Goal: Task Accomplishment & Management: Use online tool/utility

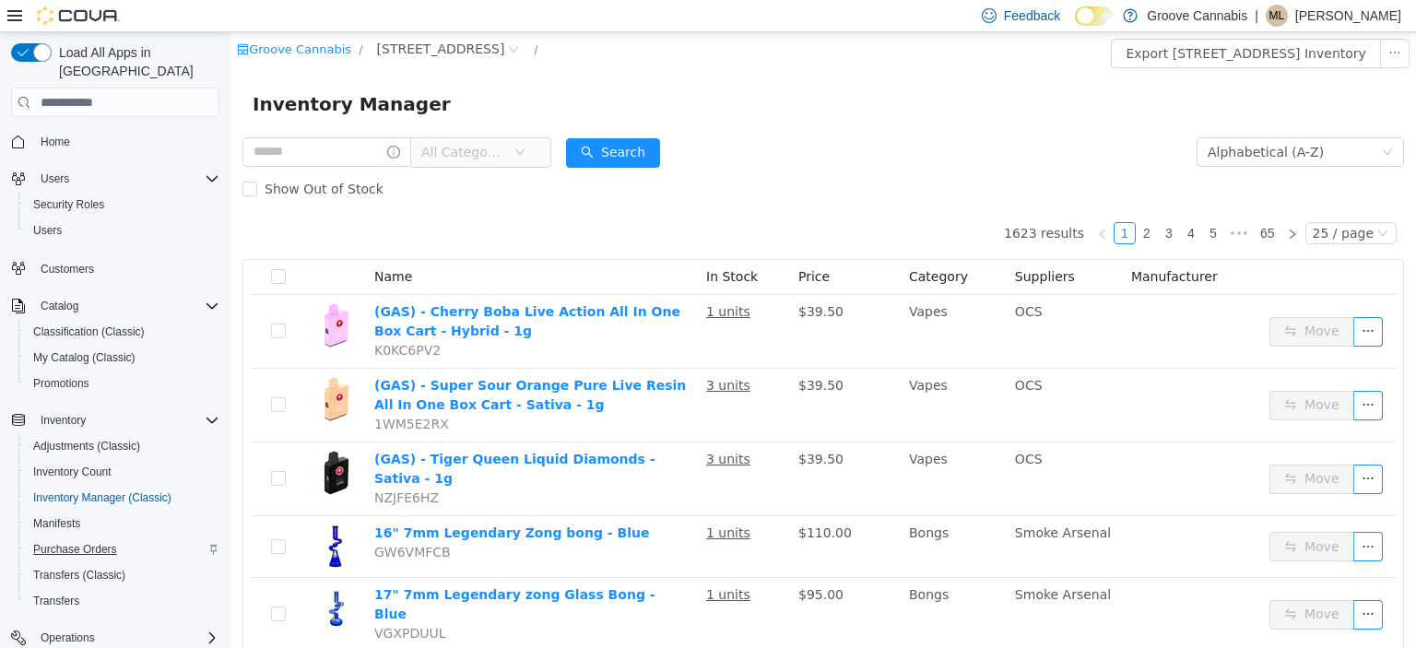
scroll to position [178, 0]
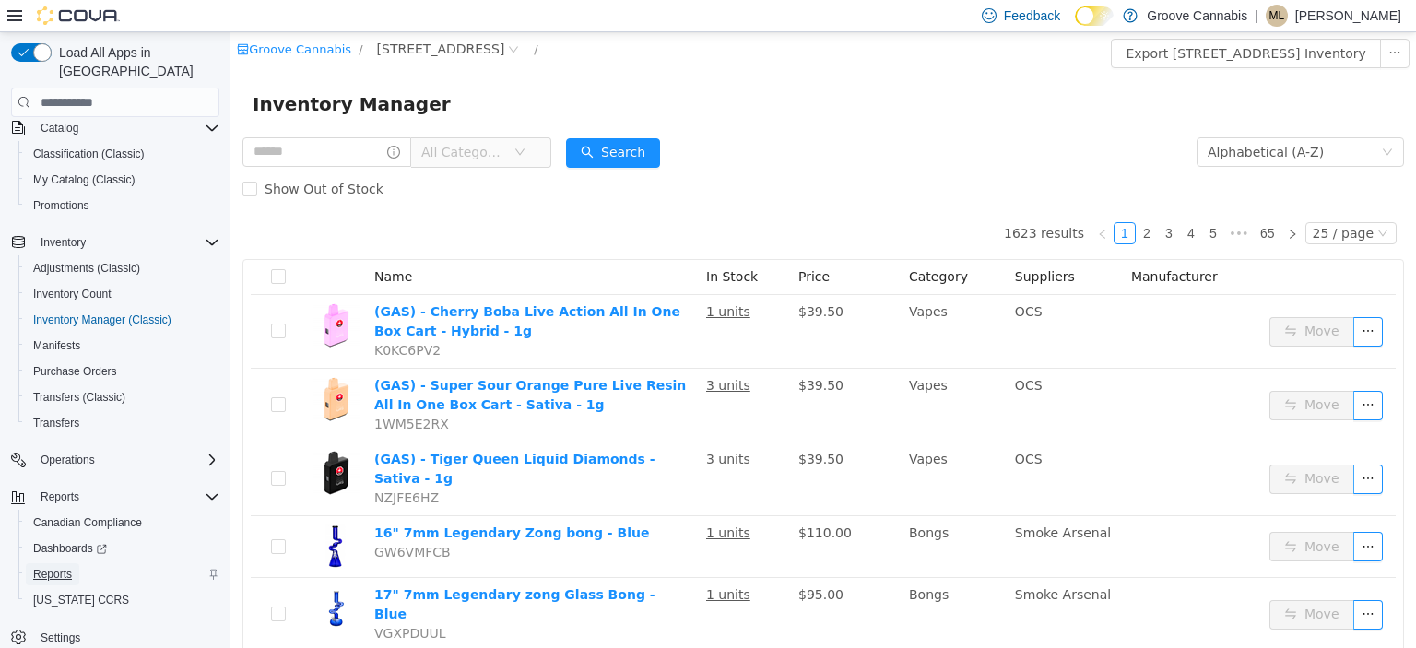
click at [47, 567] on span "Reports" at bounding box center [52, 574] width 39 height 15
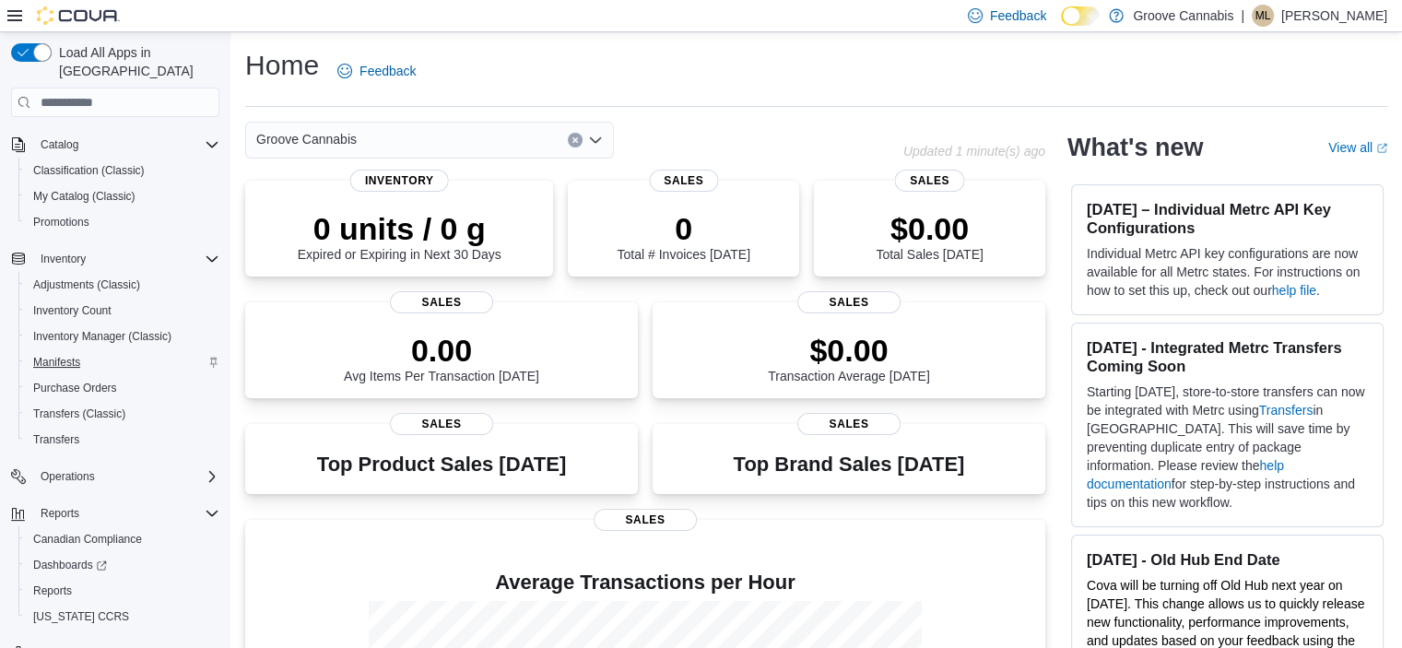
scroll to position [178, 0]
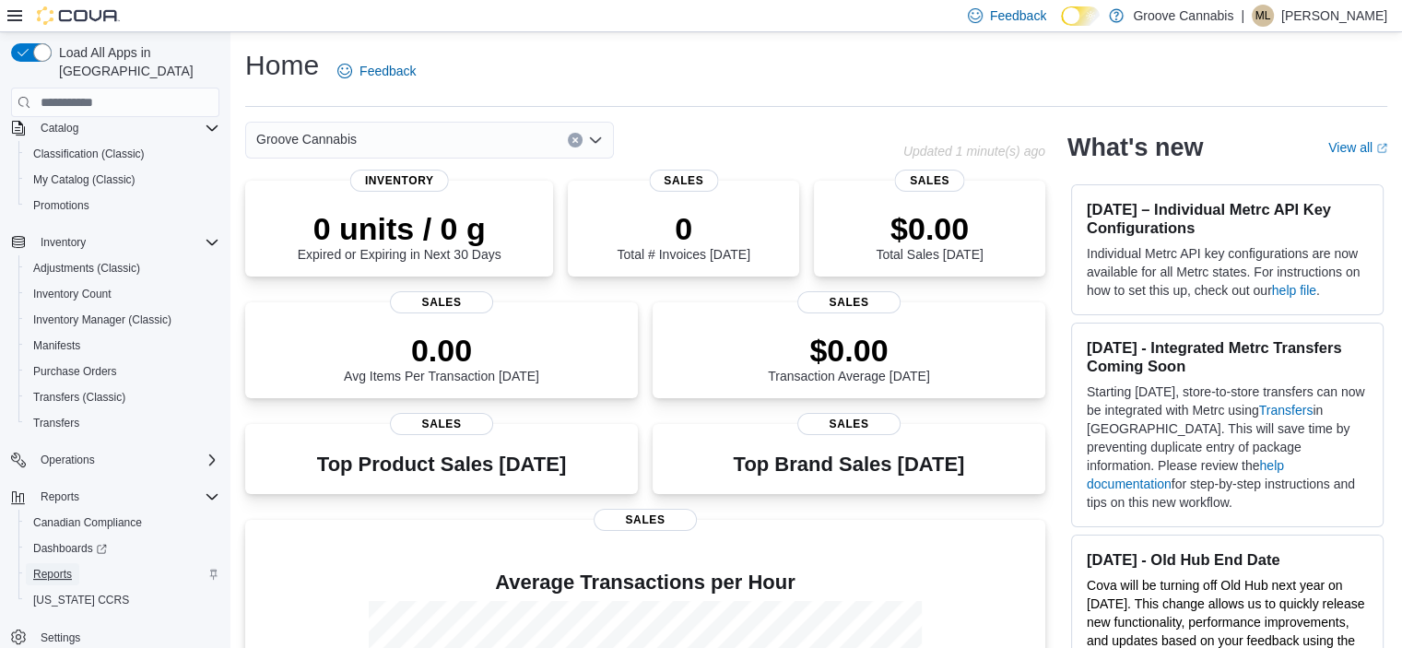
click at [52, 567] on span "Reports" at bounding box center [52, 574] width 39 height 15
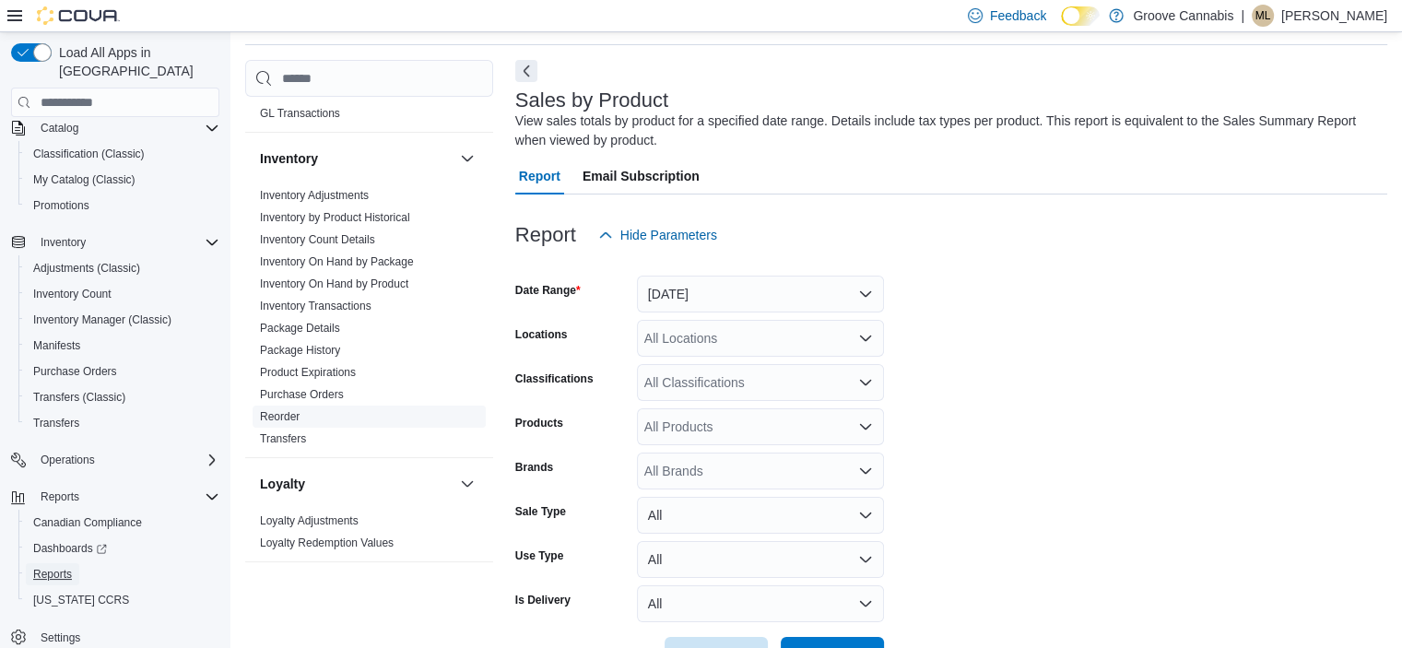
scroll to position [547, 0]
click at [319, 287] on link "Inventory On Hand by Product" at bounding box center [334, 287] width 148 height 13
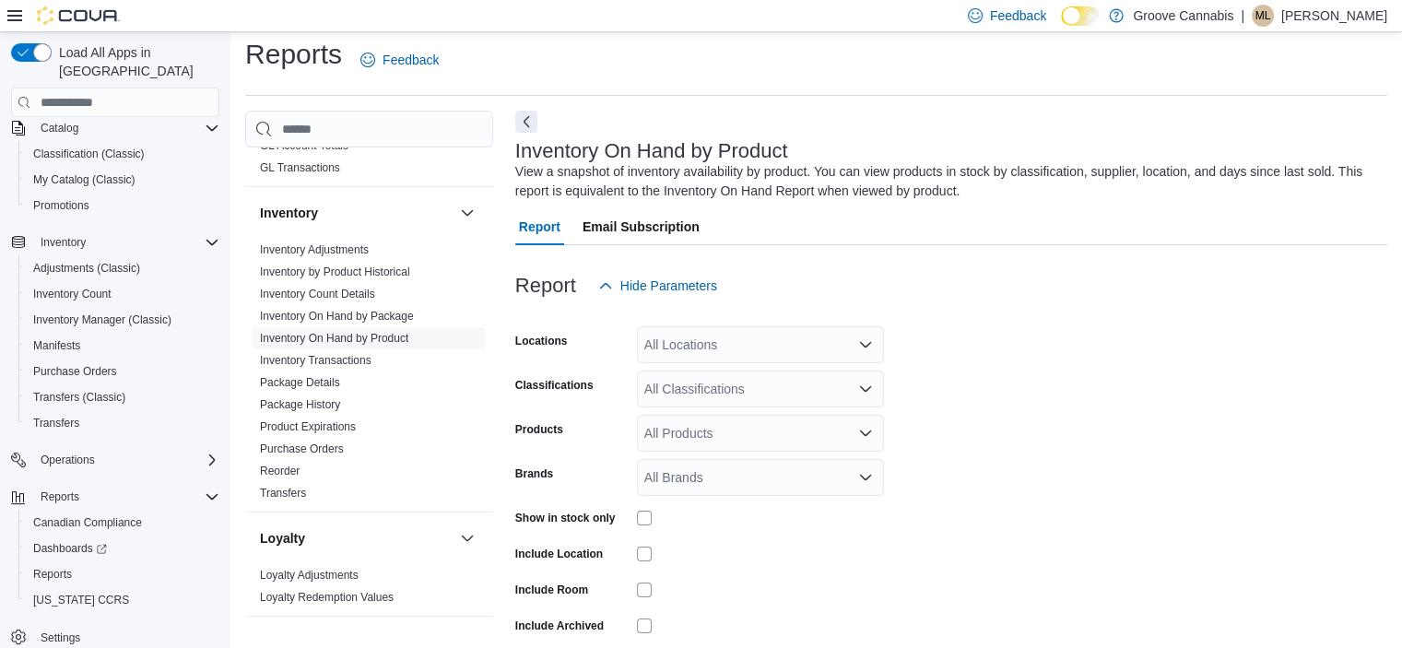
scroll to position [62, 0]
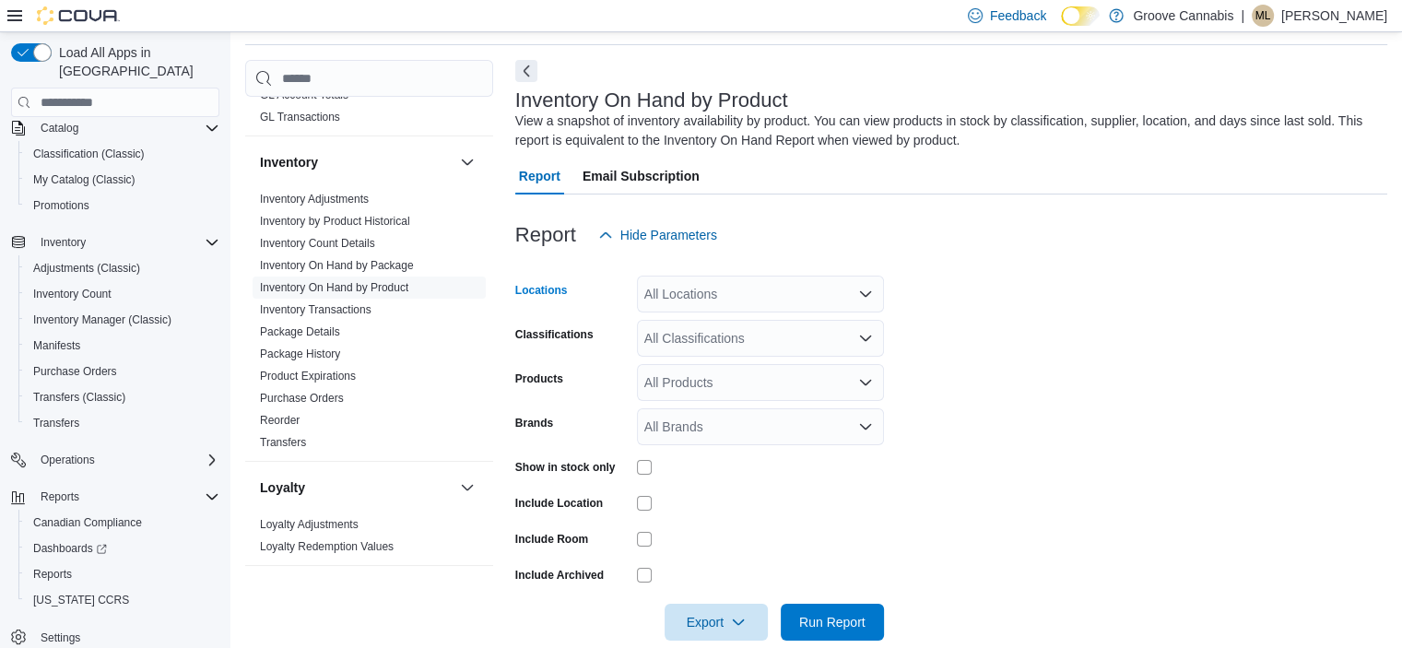
click at [866, 287] on icon "Open list of options" at bounding box center [865, 294] width 15 height 15
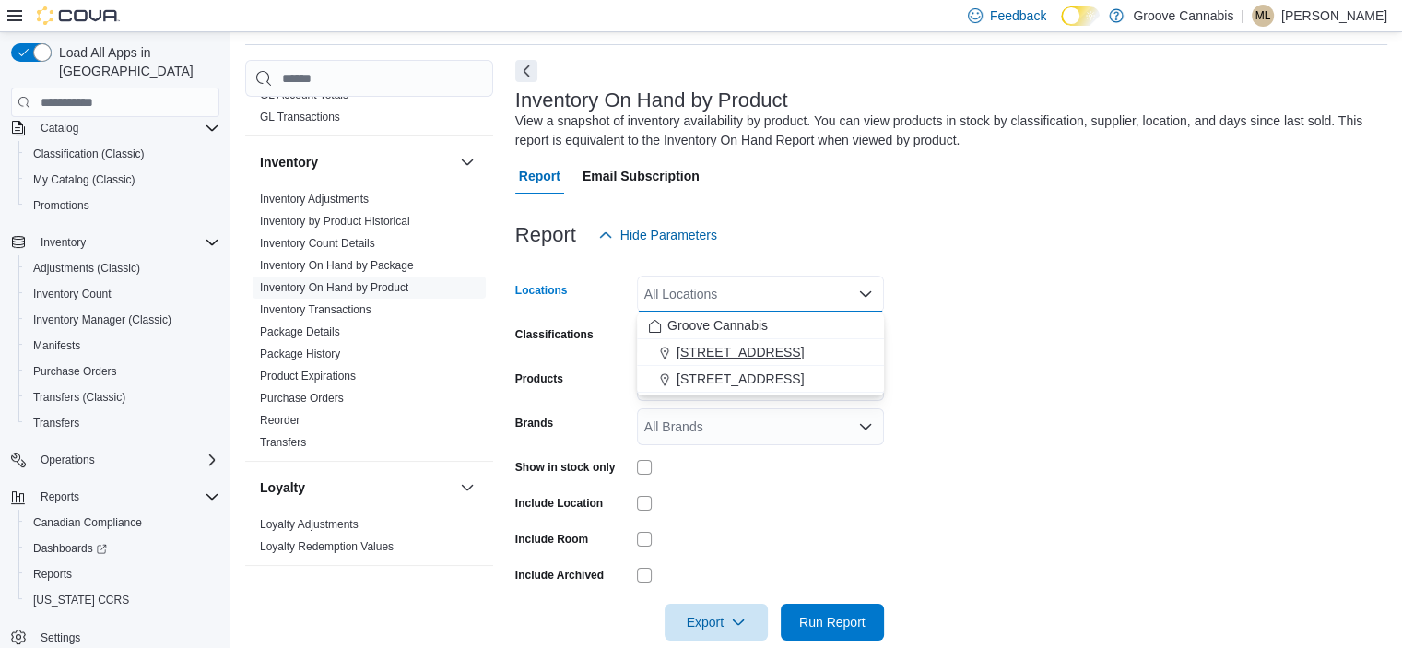
click at [723, 352] on span "[STREET_ADDRESS]" at bounding box center [739, 352] width 127 height 18
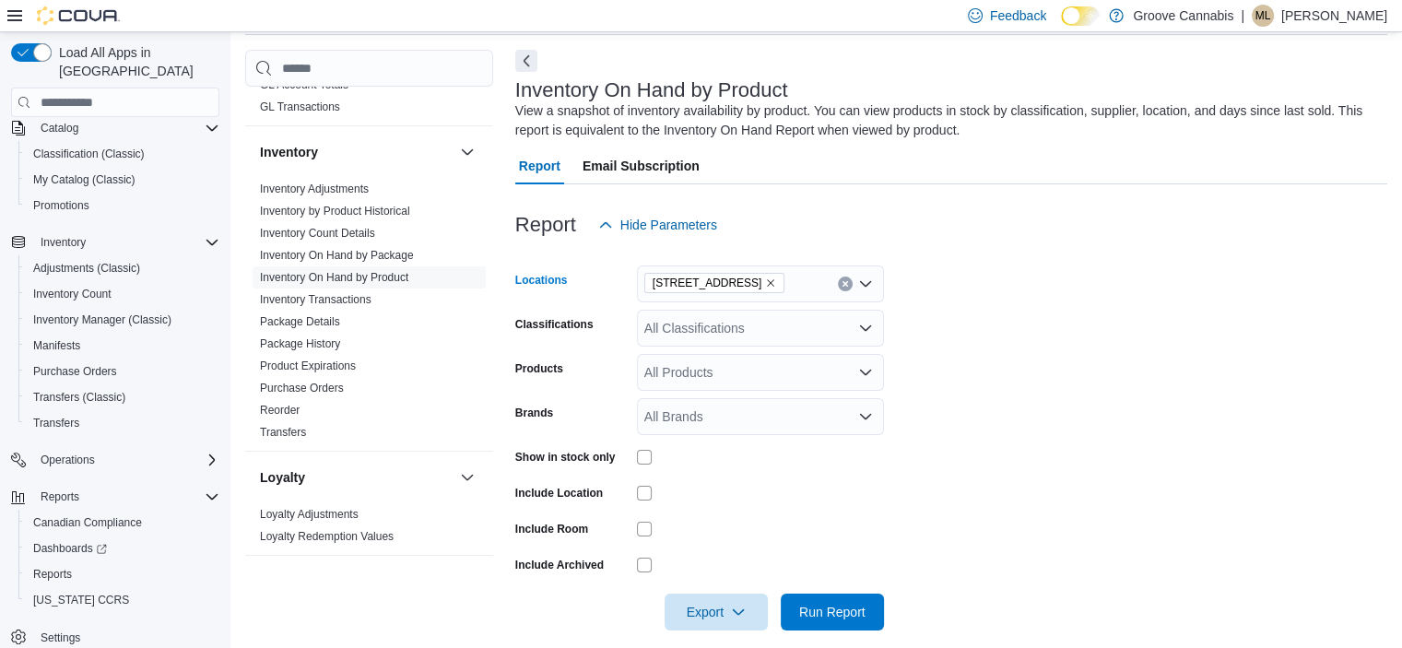
scroll to position [73, 0]
click at [787, 331] on div "All Classifications" at bounding box center [760, 327] width 247 height 37
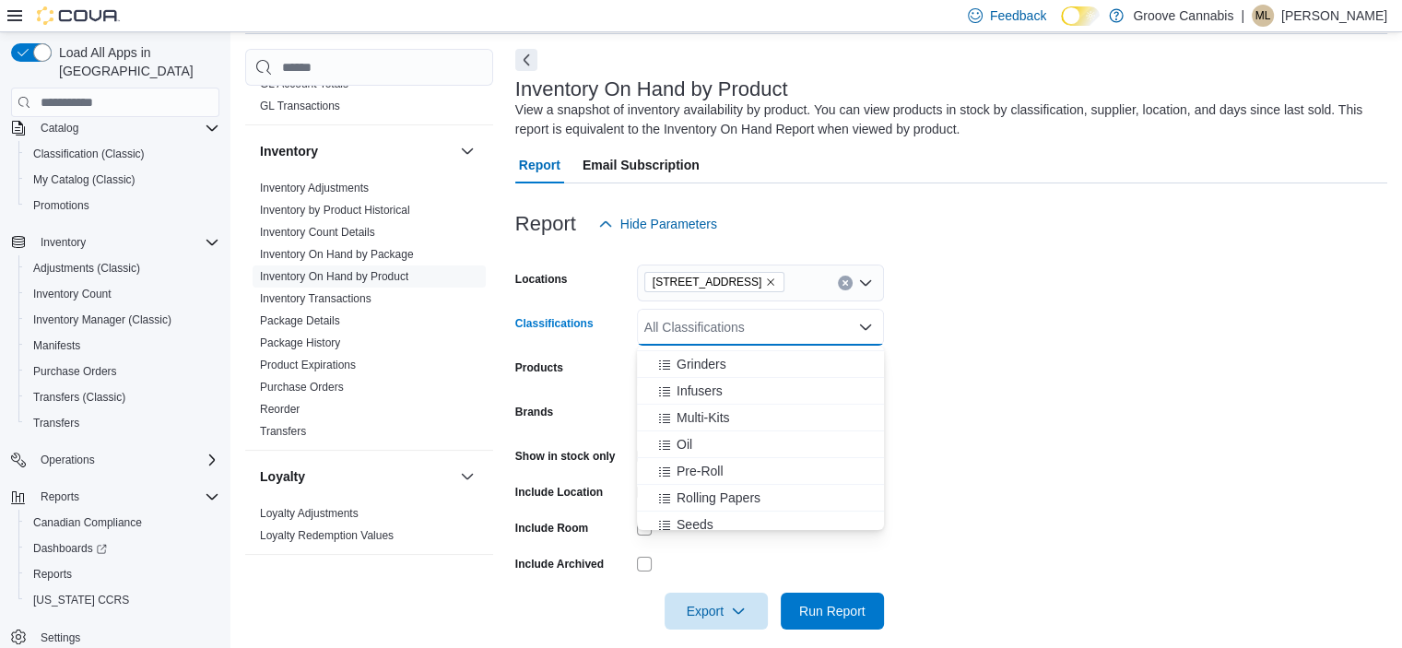
scroll to position [316, 0]
click at [702, 473] on span "Pre-Roll" at bounding box center [699, 470] width 47 height 18
click at [689, 425] on span "Vapes" at bounding box center [694, 422] width 36 height 18
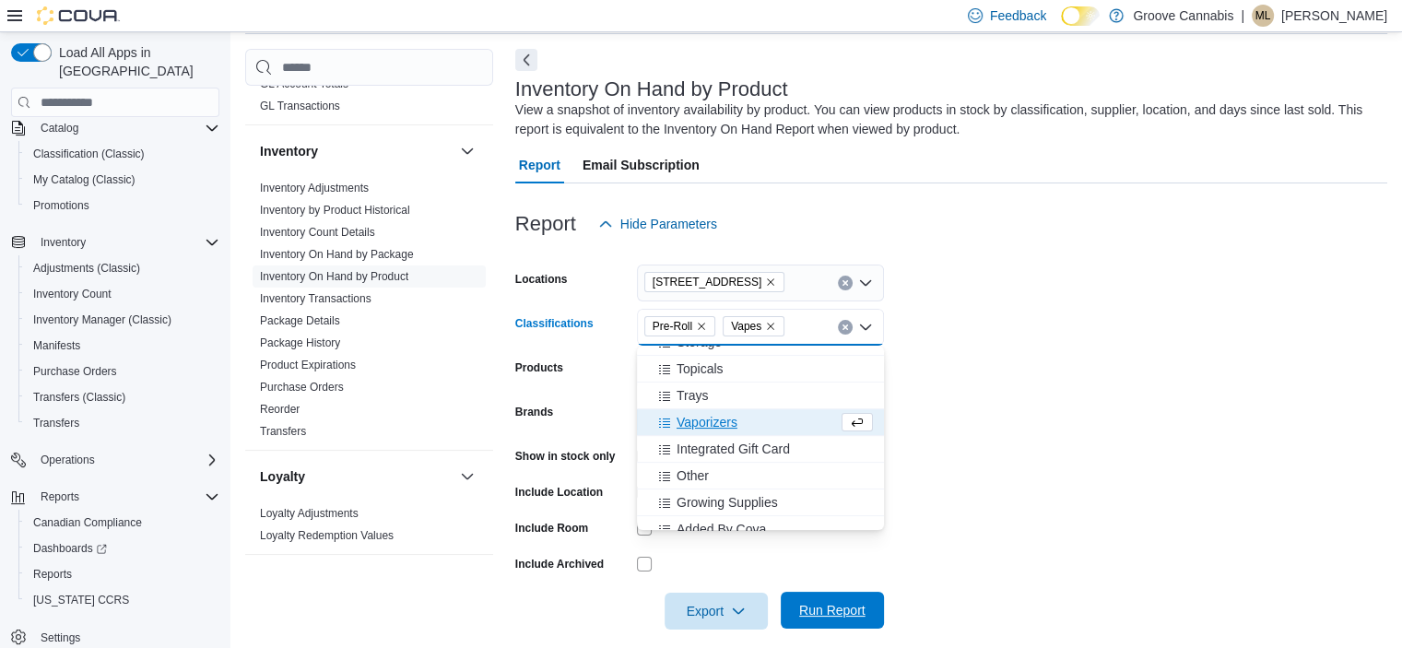
click at [840, 612] on span "Run Report" at bounding box center [832, 610] width 66 height 18
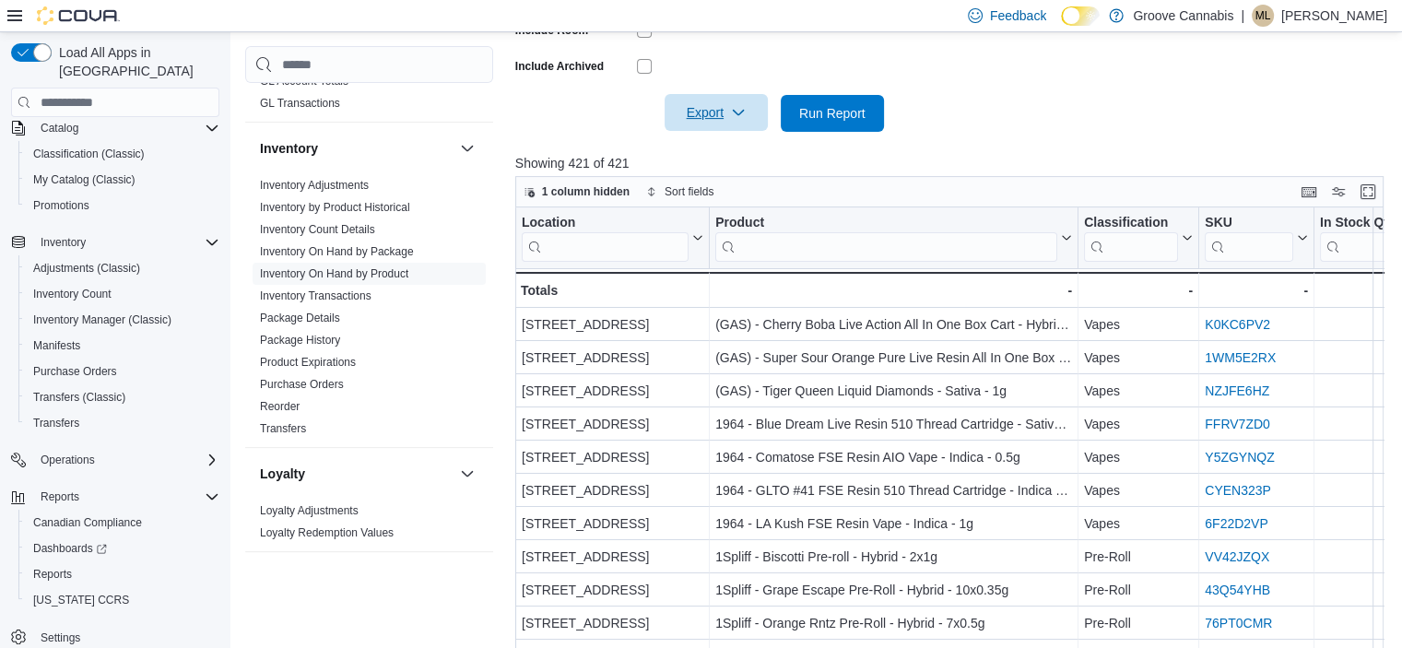
click at [710, 114] on span "Export" at bounding box center [716, 112] width 81 height 37
click at [711, 156] on span "Export to Excel" at bounding box center [718, 150] width 83 height 15
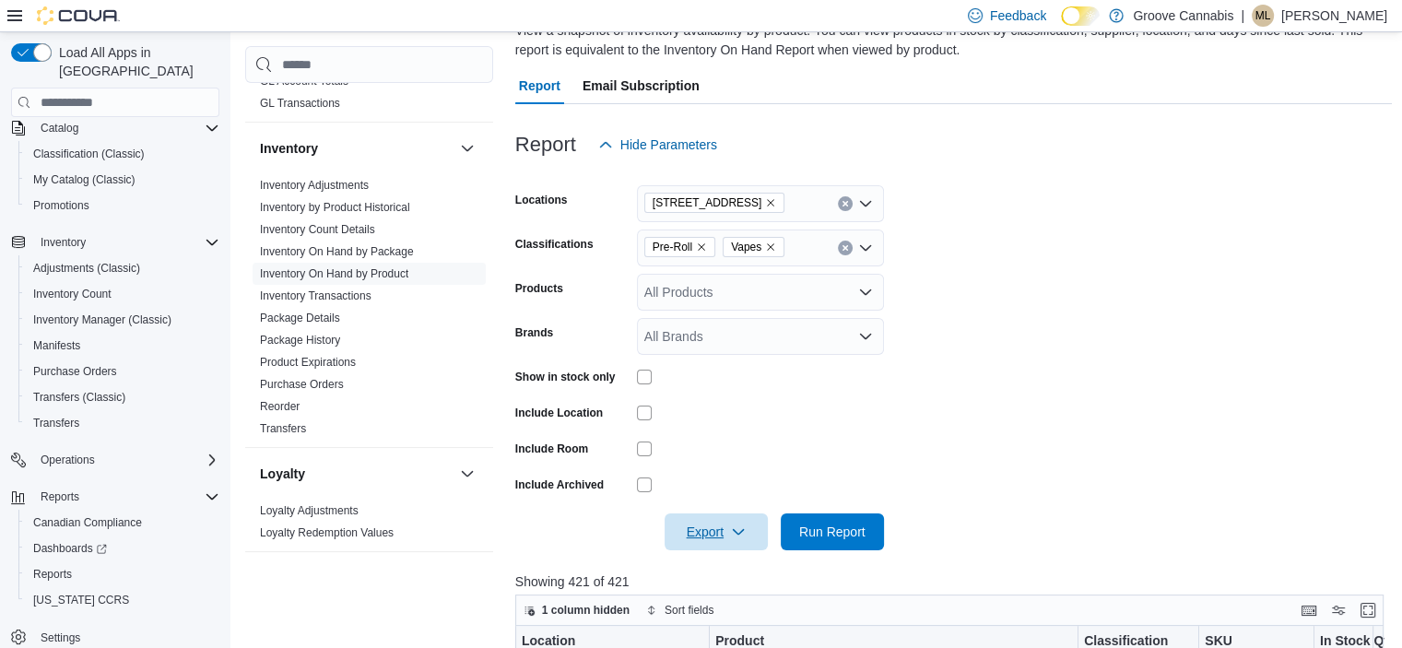
scroll to position [151, 0]
click at [775, 202] on icon "Remove 1380 Second St. E Unit 26 from selection in this group" at bounding box center [771, 203] width 7 height 7
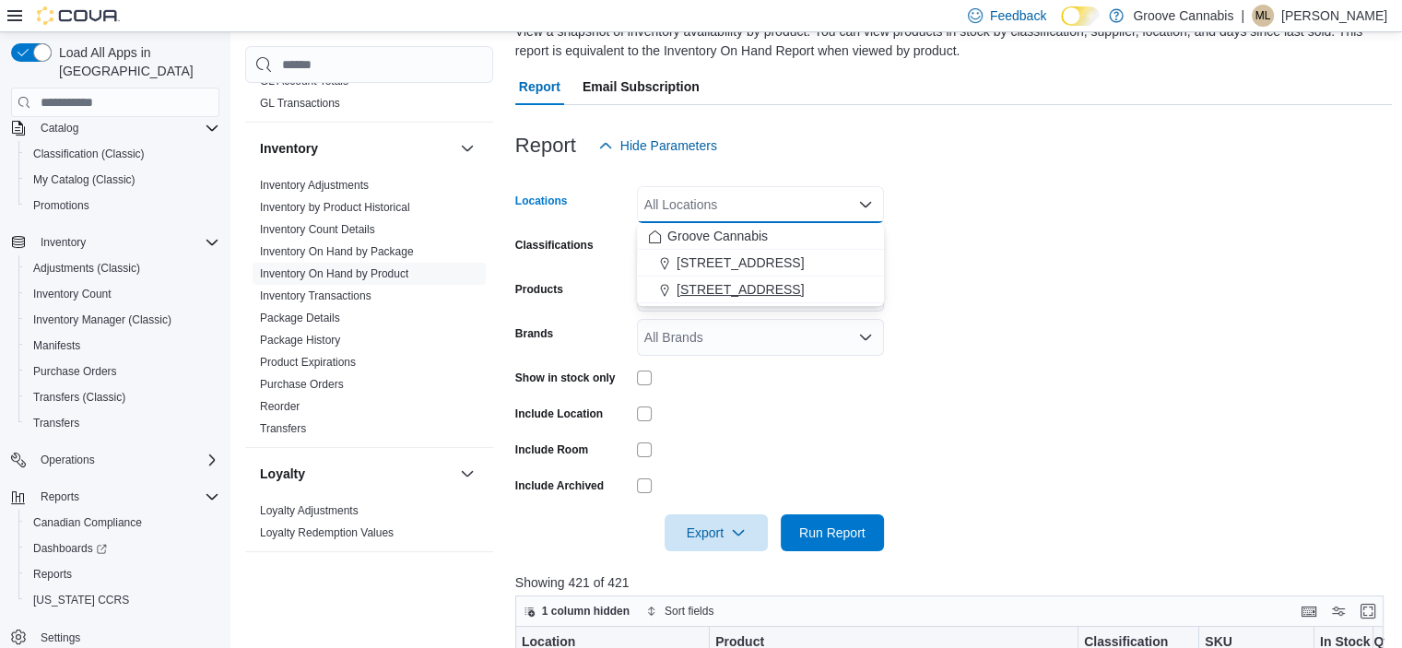
click at [706, 287] on span "[STREET_ADDRESS]" at bounding box center [739, 289] width 127 height 18
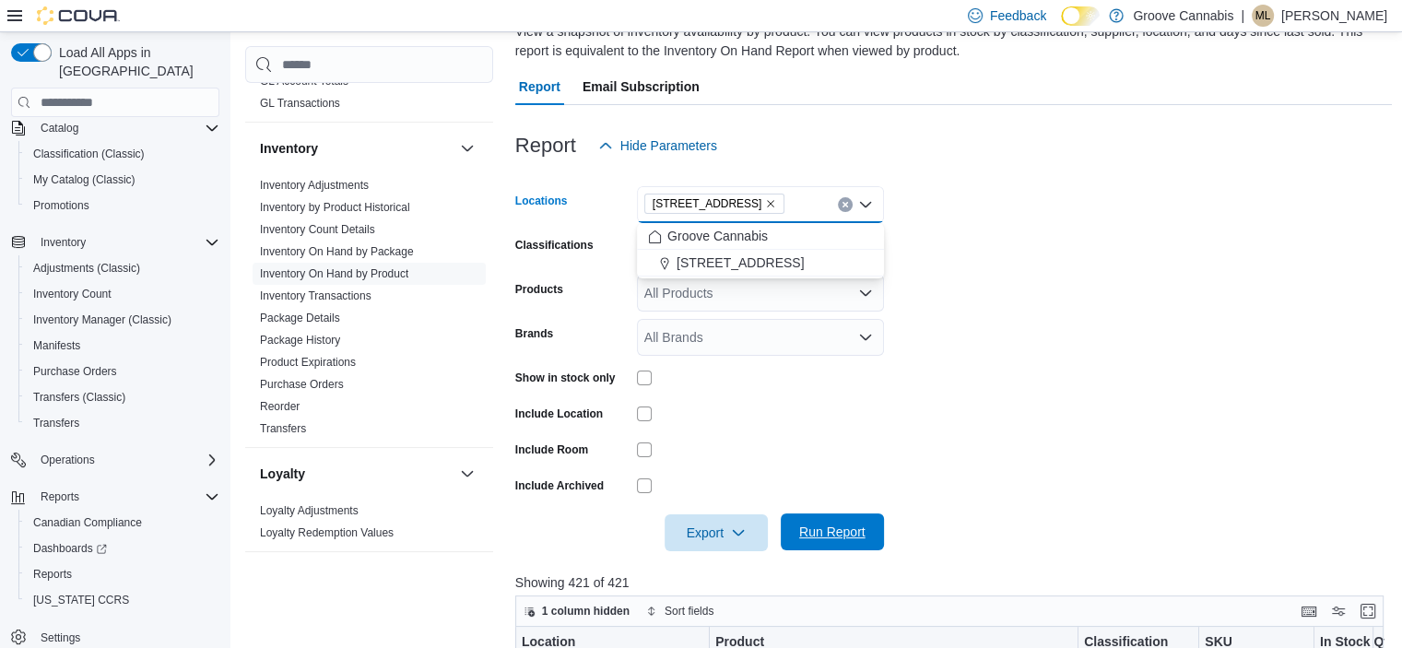
click at [822, 530] on span "Run Report" at bounding box center [832, 532] width 66 height 18
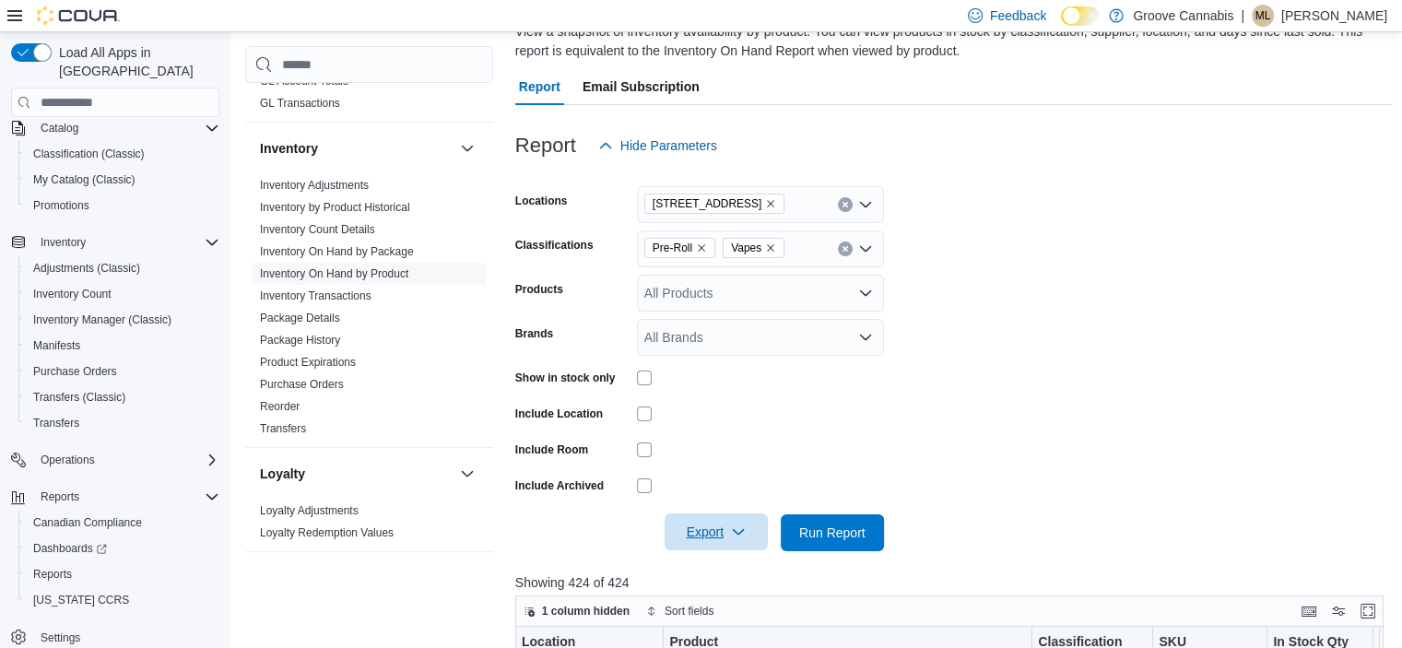
click at [703, 537] on span "Export" at bounding box center [716, 531] width 81 height 37
click at [708, 423] on span "Export to Excel" at bounding box center [718, 420] width 83 height 15
